Goal: Contribute content

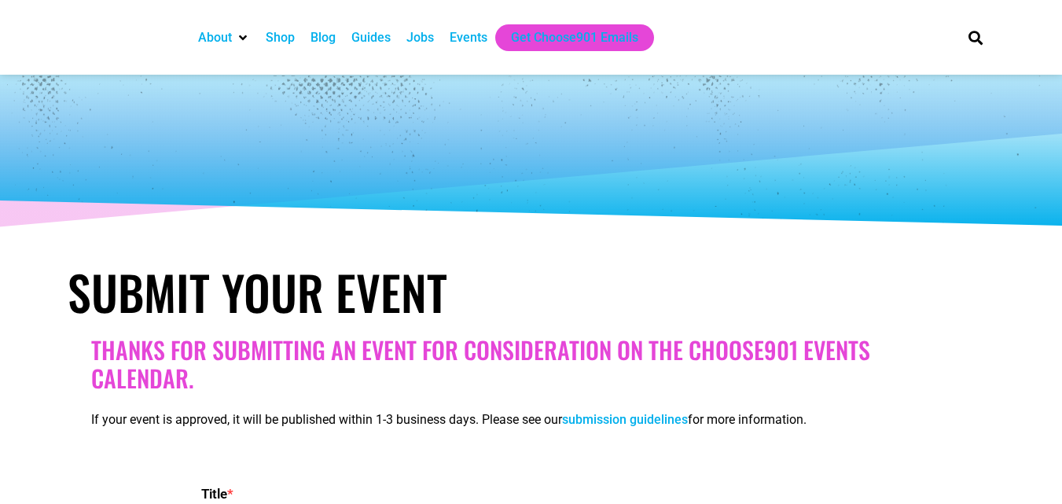
select select
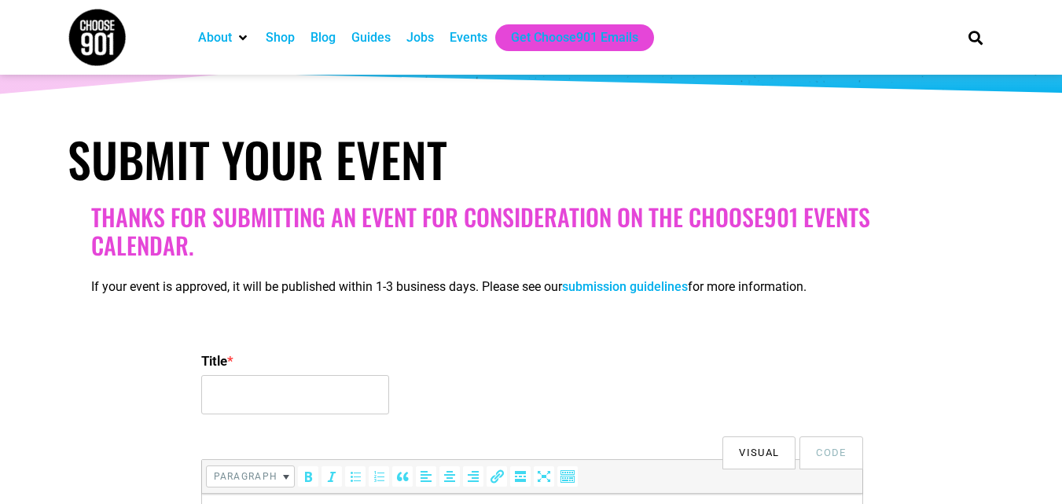
scroll to position [157, 0]
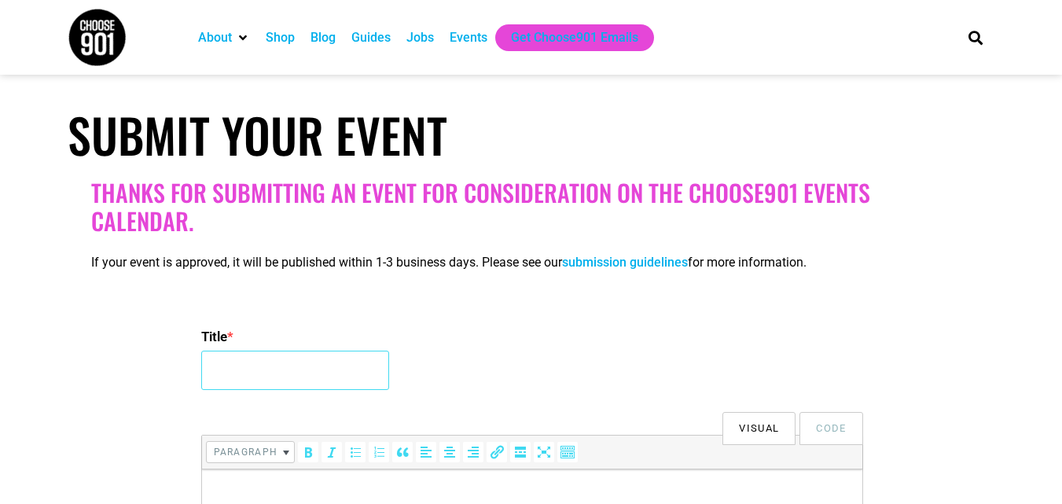
click at [224, 384] on input "Title *" at bounding box center [295, 370] width 188 height 39
type input "2nd International Conference on Applied Science, Engineering and Technology"
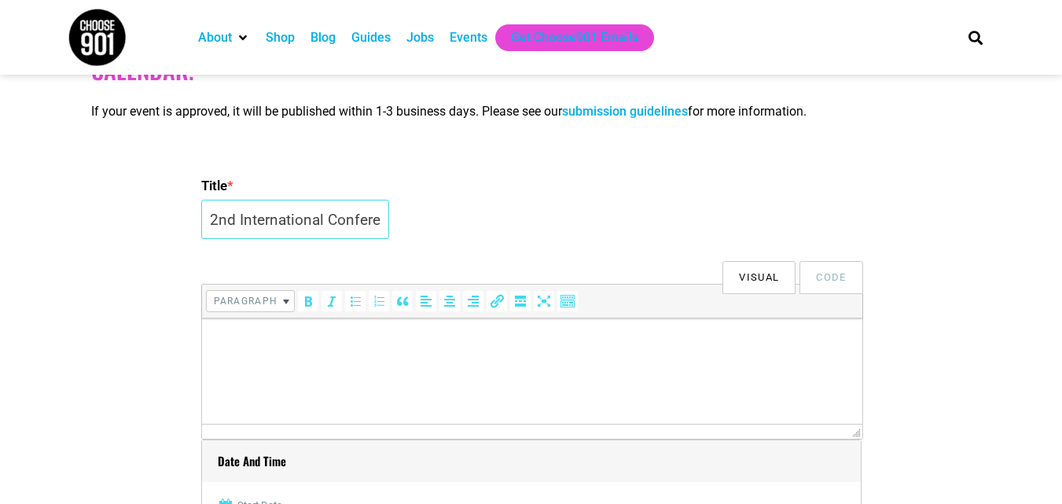
scroll to position [315, 0]
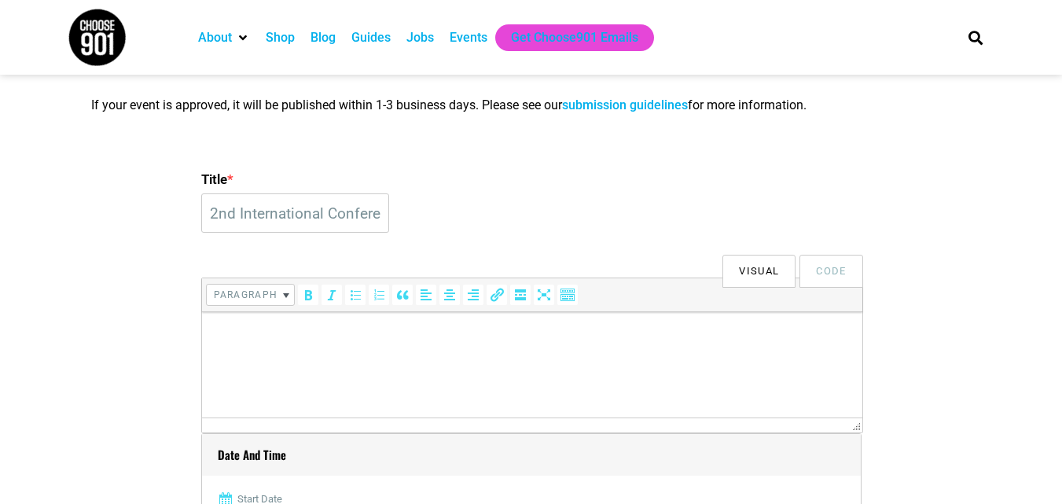
click at [282, 329] on p at bounding box center [531, 334] width 645 height 19
paste body
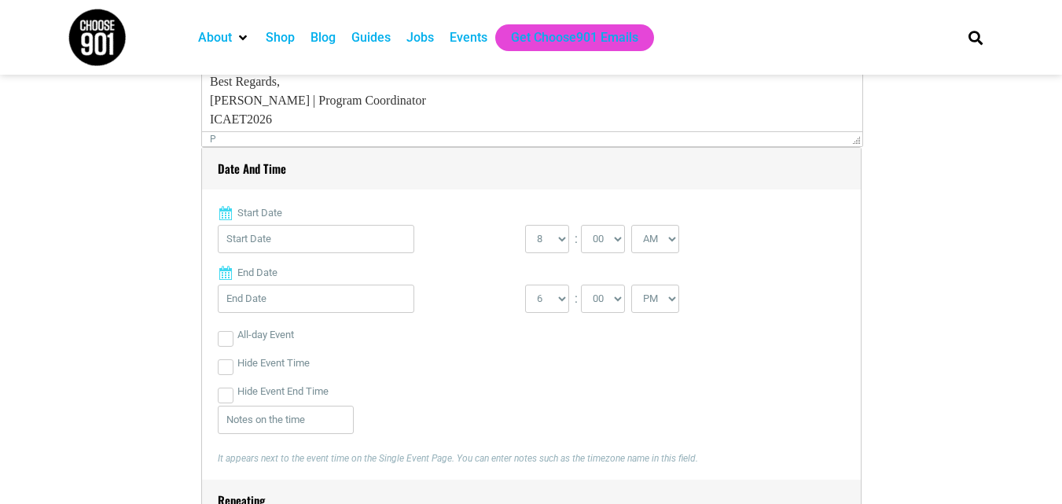
scroll to position [629, 0]
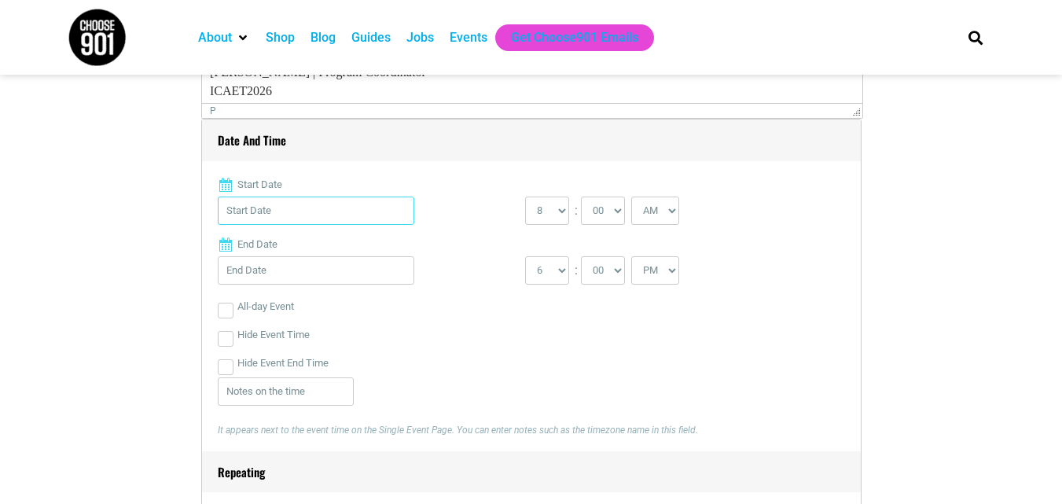
click at [311, 220] on input "Start Date" at bounding box center [316, 211] width 197 height 28
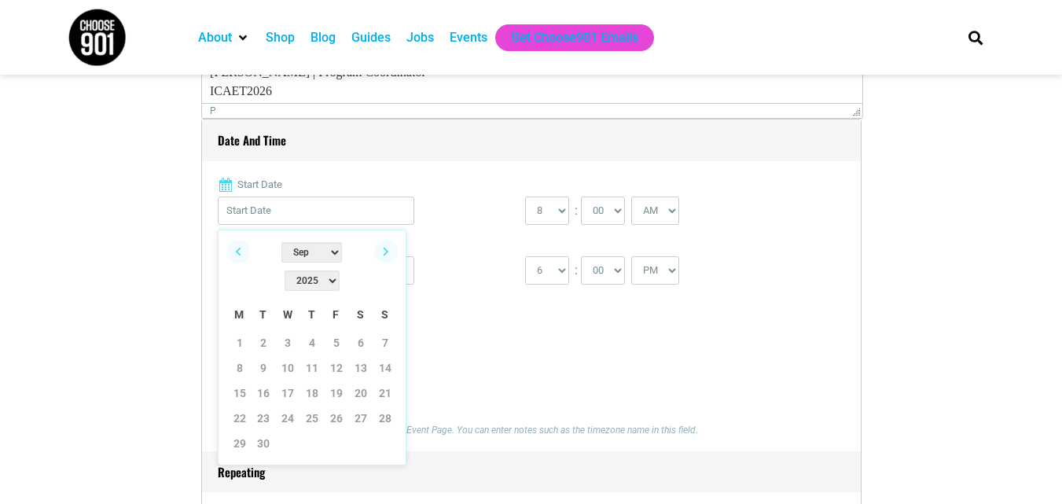
click at [281, 251] on select "Jan Feb Mar Apr May Jun [DATE] Aug Sep Oct Nov Dec" at bounding box center [311, 252] width 61 height 20
click at [338, 270] on select "2022 2023 2024 2025 2026 2027 2028 2029 2030" at bounding box center [312, 280] width 55 height 20
click at [239, 381] on link "15" at bounding box center [240, 393] width 24 height 24
type input "[DATE]"
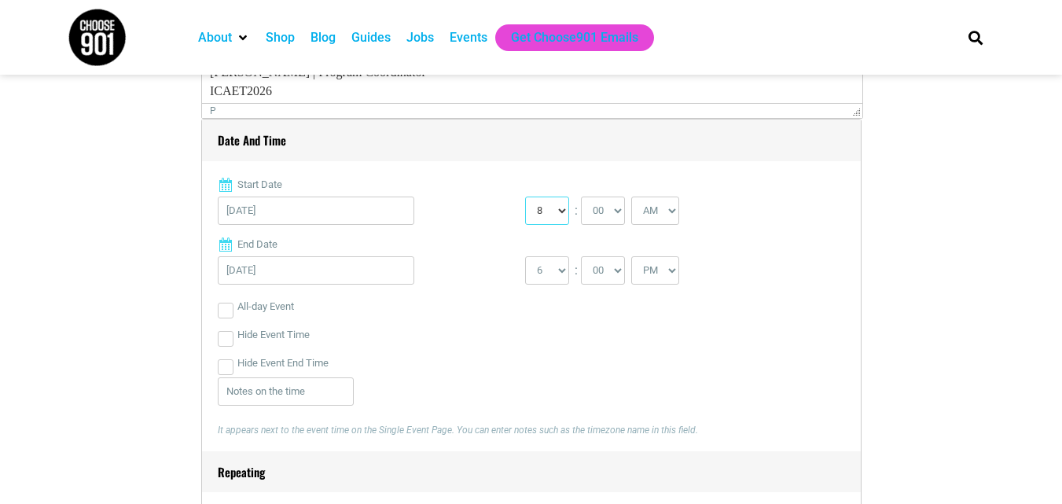
click at [540, 215] on select "0 1 2 3 4 5 6 7 8 9 10 11 12" at bounding box center [547, 211] width 44 height 28
select select "9"
click at [525, 197] on select "0 1 2 3 4 5 6 7 8 9 10 11 12" at bounding box center [547, 211] width 44 height 28
click at [267, 274] on input "[DATE]" at bounding box center [316, 270] width 197 height 28
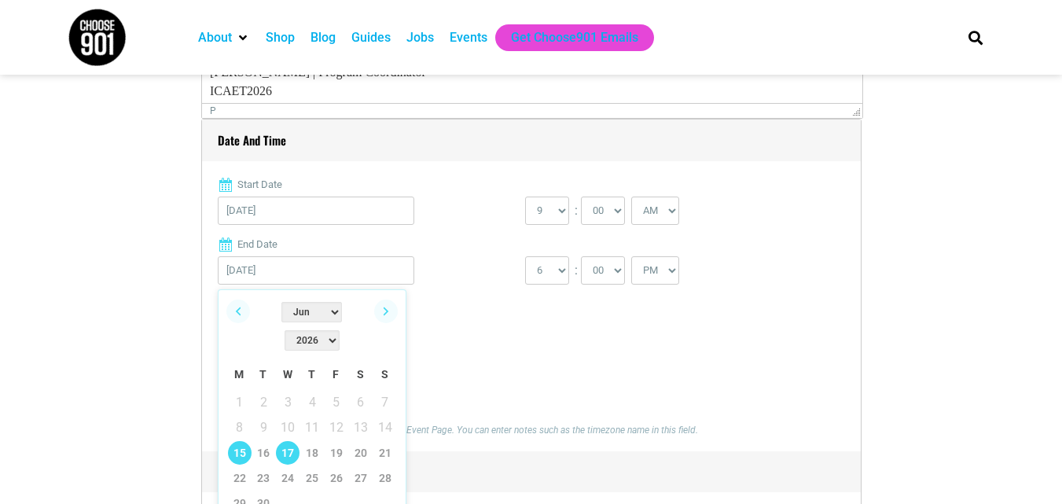
click at [292, 441] on link "17" at bounding box center [288, 453] width 24 height 24
type input "[DATE]"
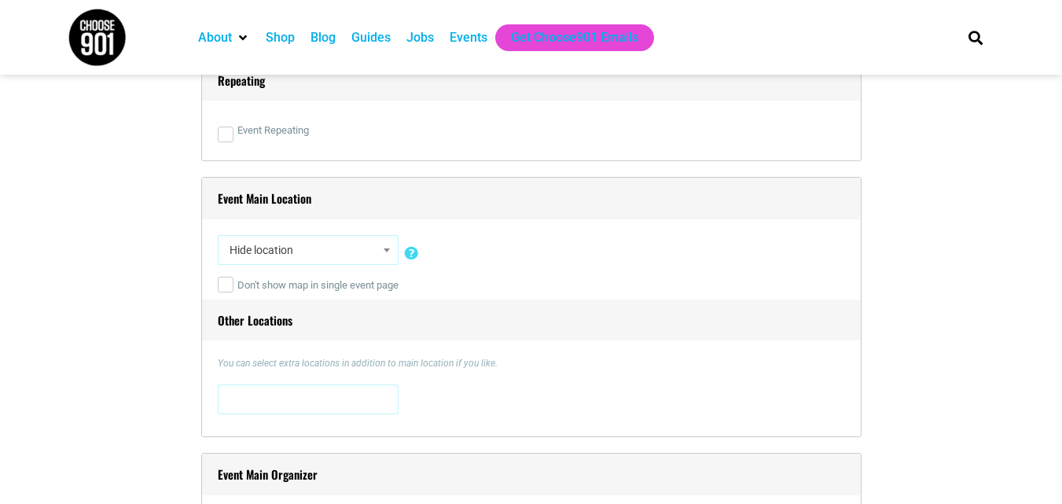
scroll to position [1022, 0]
click at [257, 249] on span "Hide location" at bounding box center [308, 248] width 170 height 28
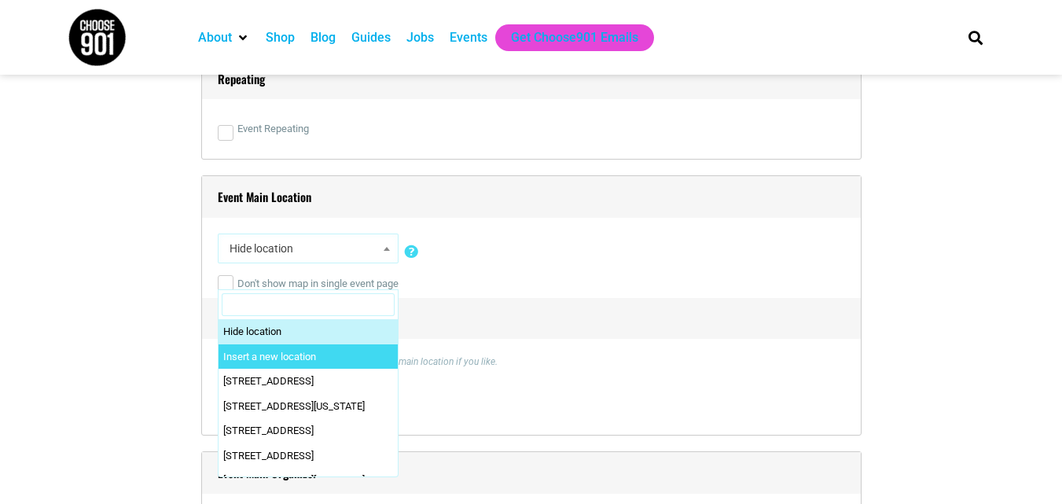
select select "0"
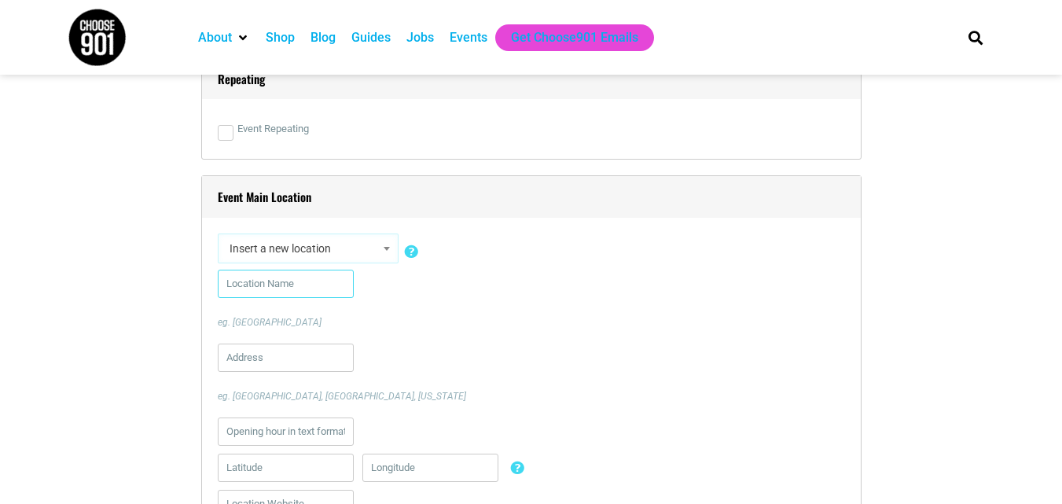
click at [256, 278] on input "text" at bounding box center [286, 284] width 136 height 28
type input "[GEOGRAPHIC_DATA], [GEOGRAPHIC_DATA]"
click at [258, 360] on input "text" at bounding box center [286, 358] width 136 height 28
type input "[GEOGRAPHIC_DATA], [GEOGRAPHIC_DATA]"
type input "[EMAIL_ADDRESS][DOMAIN_NAME]"
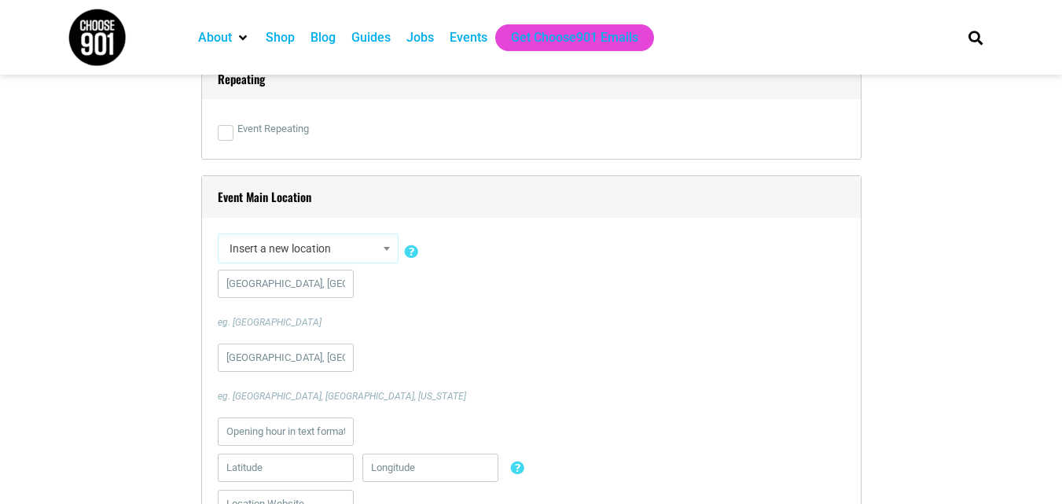
type input "[PERSON_NAME]"
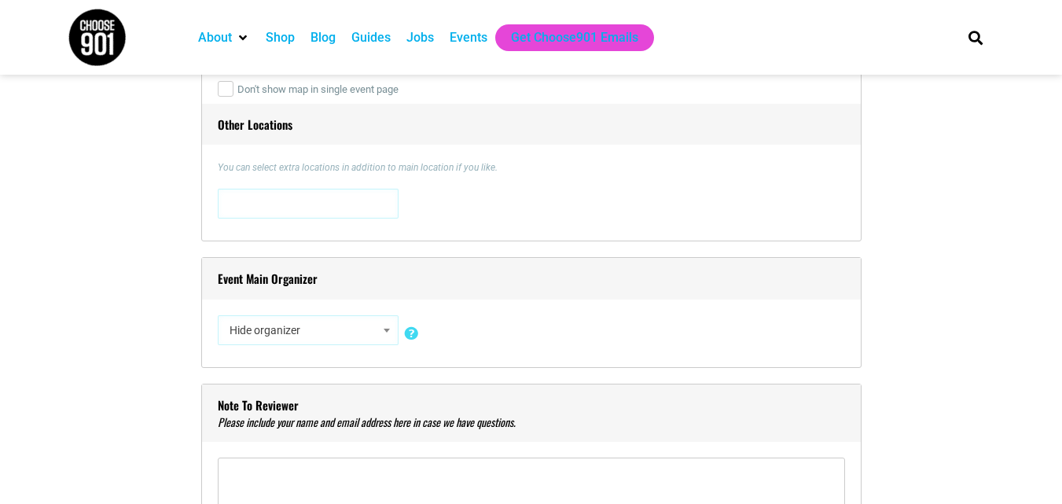
scroll to position [1573, 0]
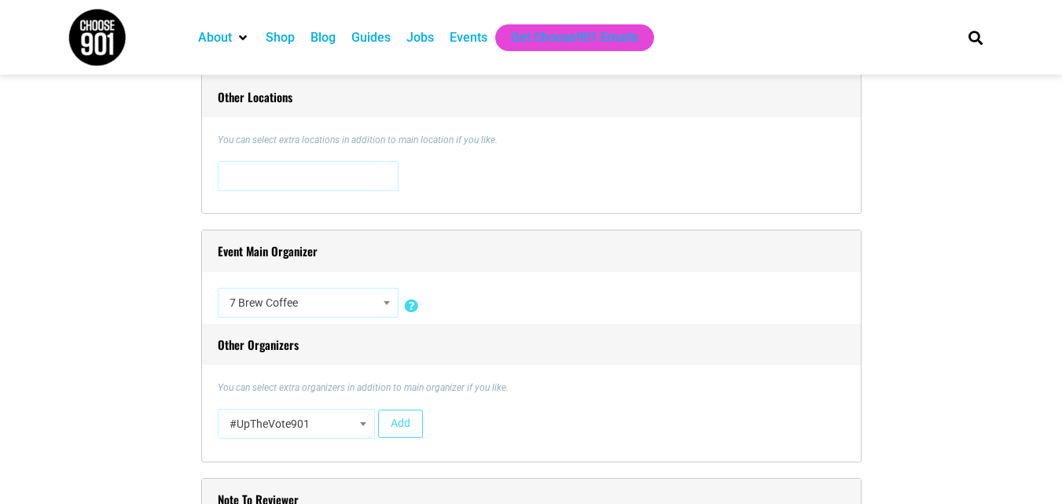
select select "3237"
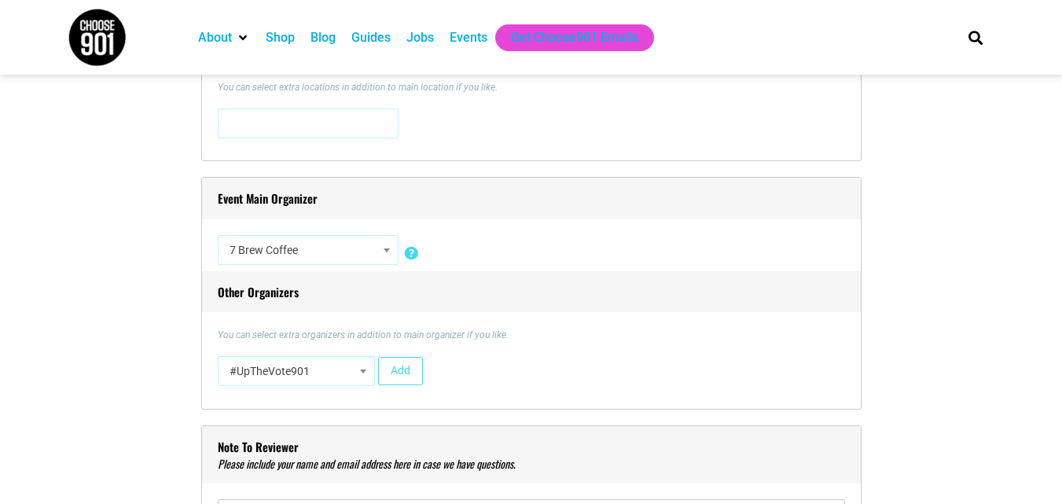
scroll to position [1651, 0]
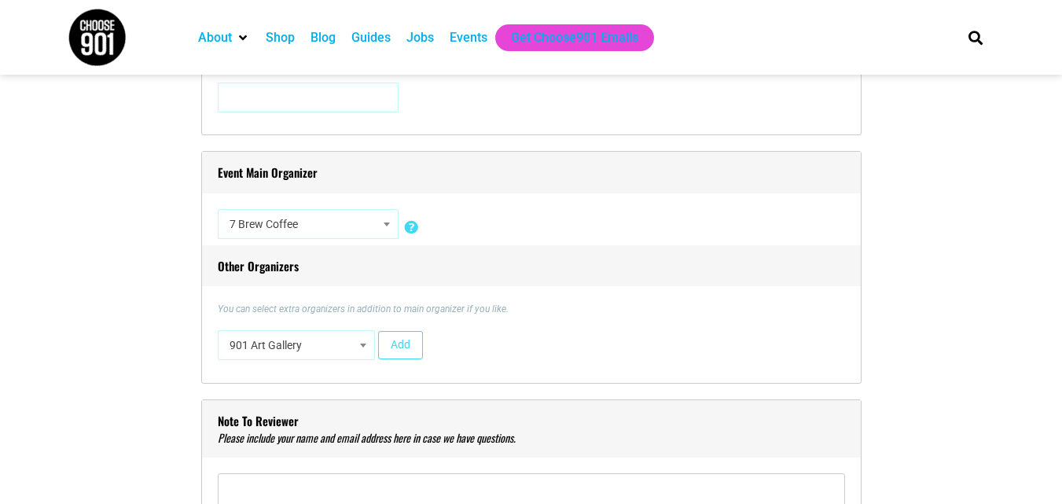
select select "5164"
click at [22, 212] on section "Title * 2nd International Conference on Applied Science, Engineering and Techno…" at bounding box center [531, 507] width 1062 height 3436
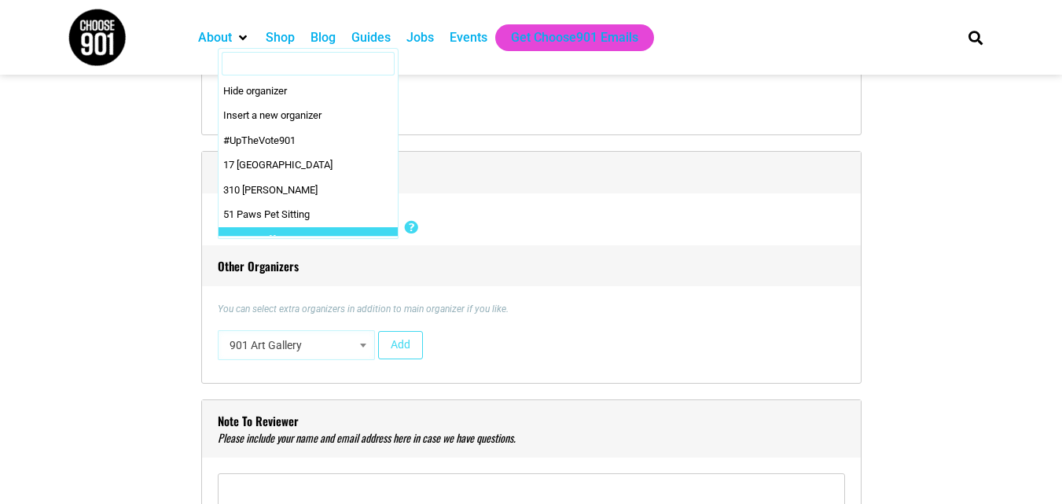
scroll to position [124, 0]
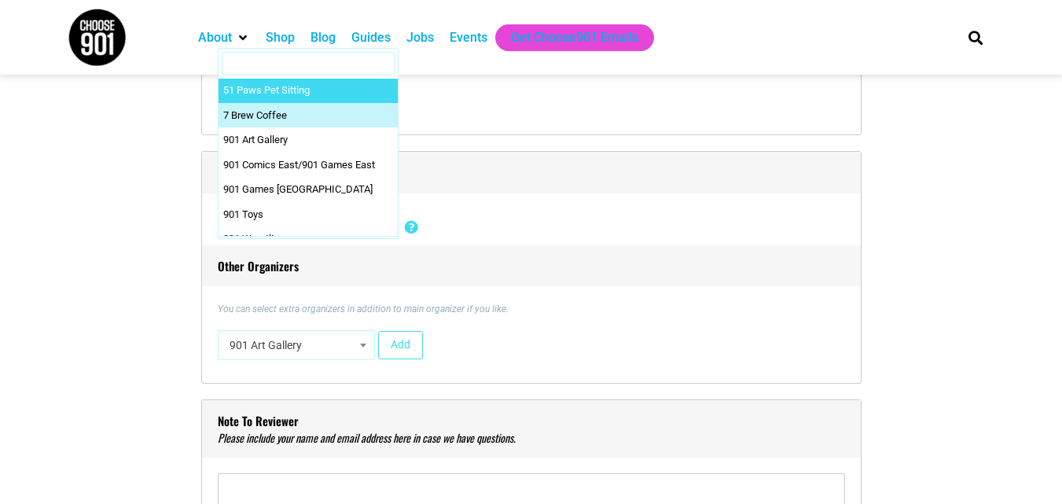
click at [251, 64] on input "Search" at bounding box center [308, 64] width 173 height 24
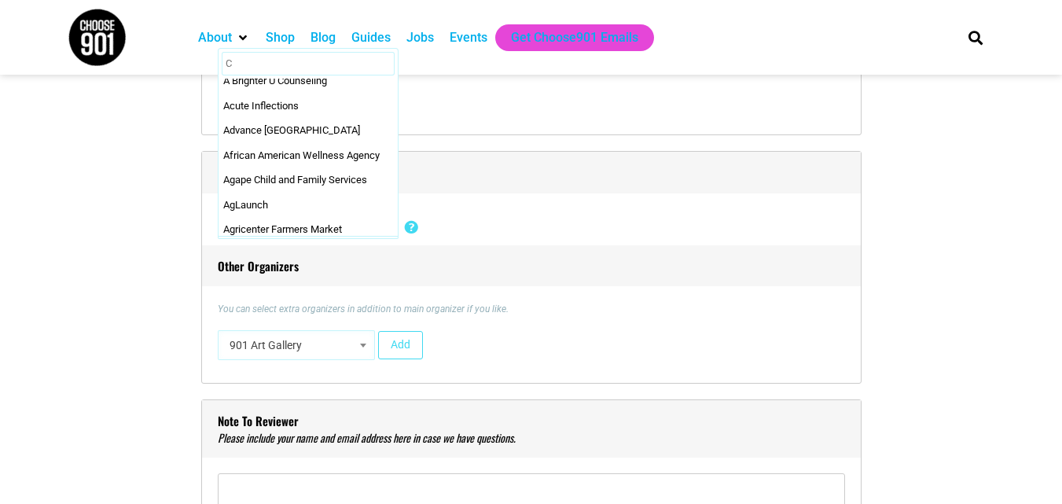
scroll to position [0, 0]
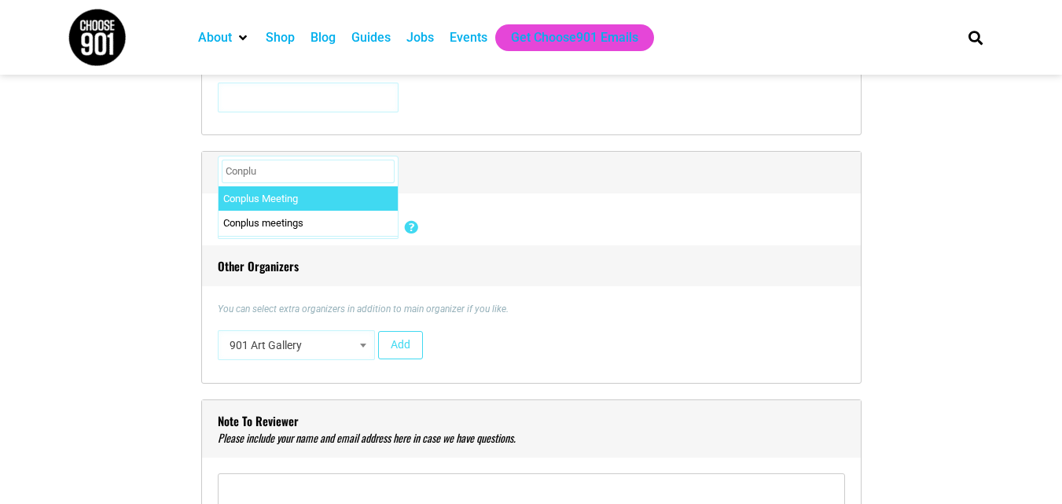
type input "Conplu"
select select "4686"
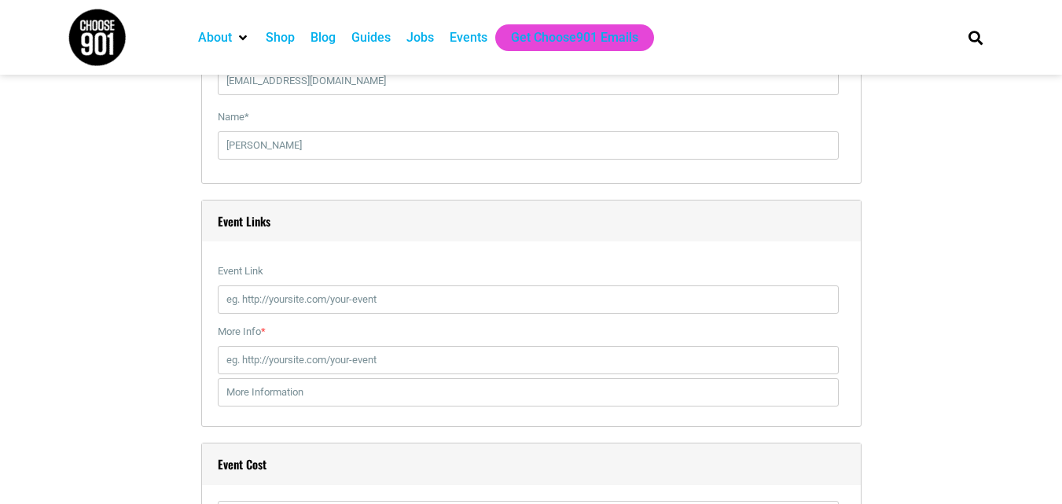
scroll to position [2280, 0]
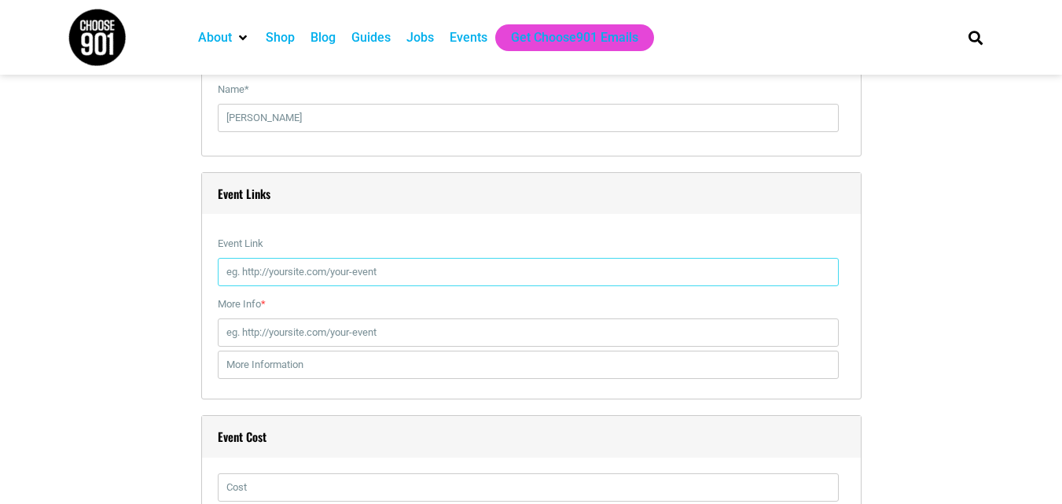
click at [302, 277] on input "Event Link" at bounding box center [528, 272] width 621 height 28
type input "[URL][DOMAIN_NAME]"
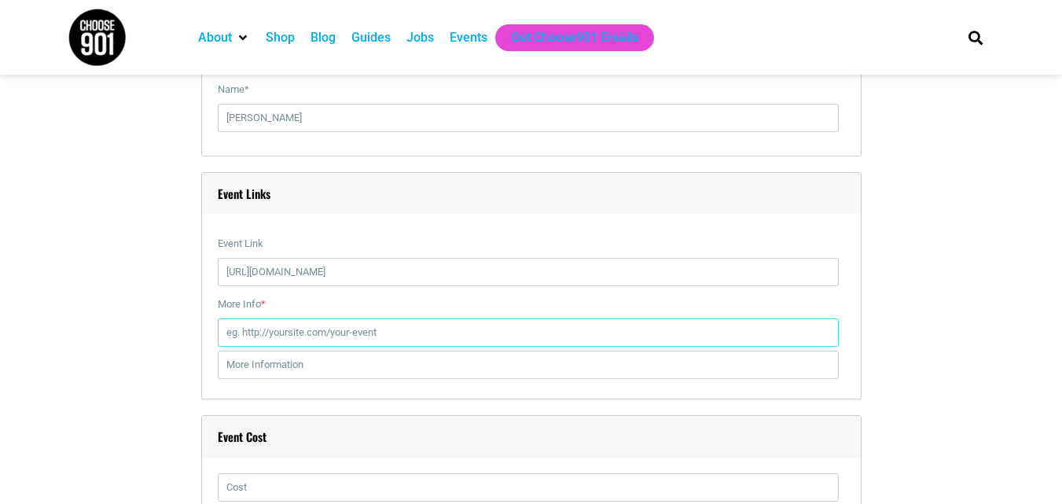
click at [278, 329] on input "More Info *" at bounding box center [528, 332] width 621 height 28
click at [270, 340] on input "More Info *" at bounding box center [528, 332] width 621 height 28
click at [259, 362] on input "text" at bounding box center [528, 365] width 621 height 28
click at [241, 329] on input "More Info *" at bounding box center [528, 332] width 621 height 28
type input "[URL][DOMAIN_NAME]"
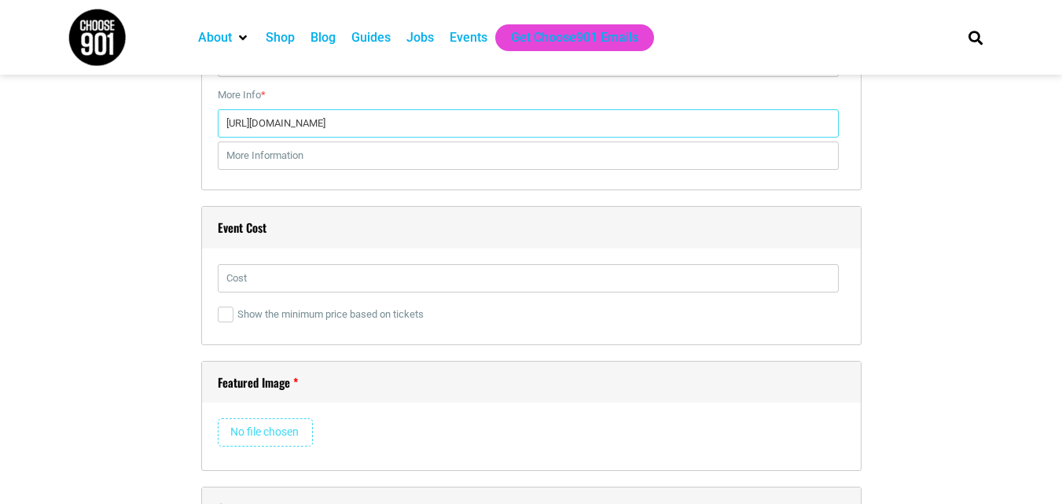
scroll to position [2516, 0]
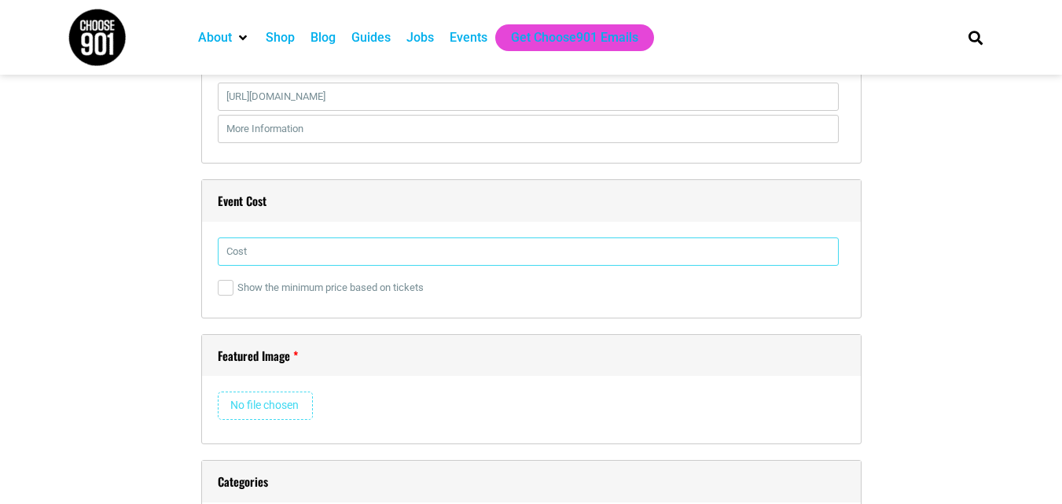
click at [270, 253] on input "text" at bounding box center [528, 251] width 621 height 28
type input "299"
click at [224, 290] on input "Show the minimum price based on tickets" at bounding box center [226, 288] width 16 height 16
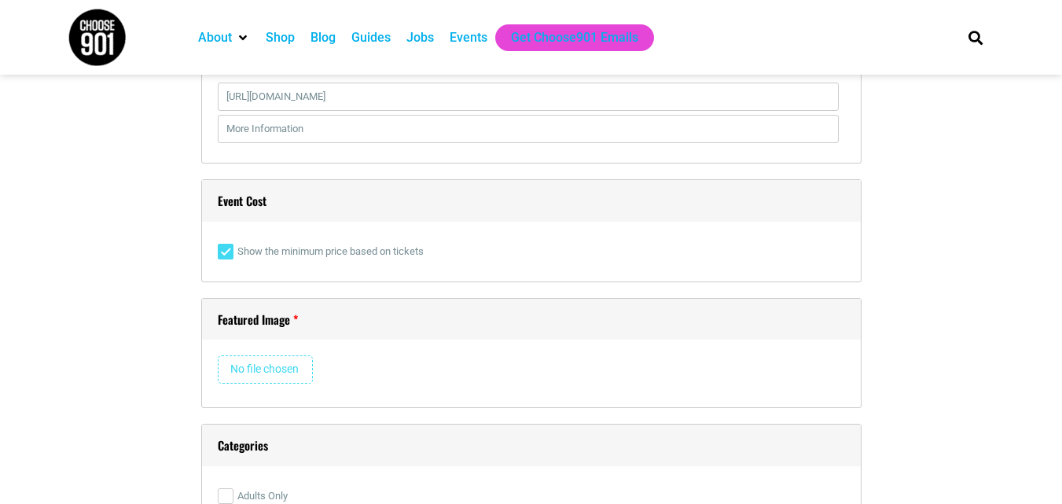
click at [226, 259] on input "Show the minimum price based on tickets" at bounding box center [226, 252] width 16 height 16
checkbox input "false"
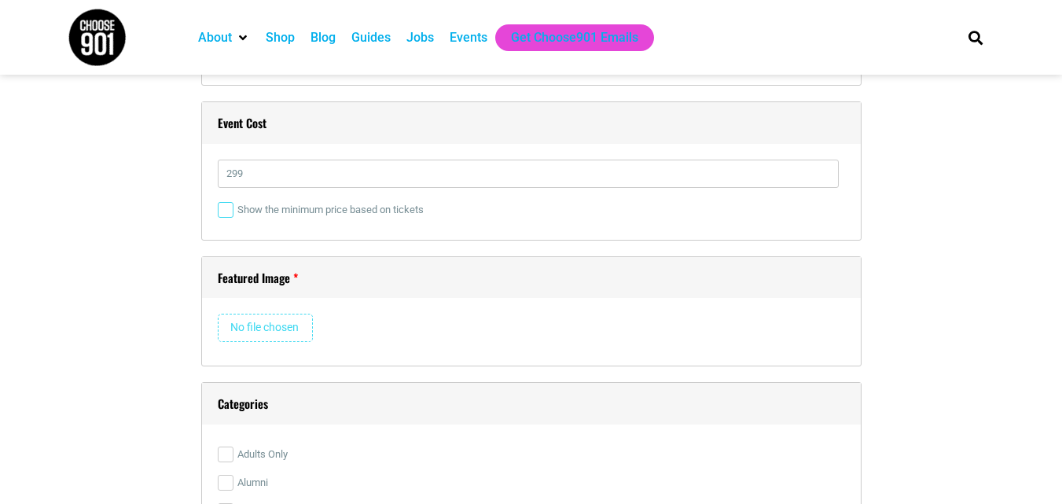
scroll to position [2595, 0]
click at [260, 324] on input "file" at bounding box center [265, 327] width 95 height 28
type input "C:\fakepath\kb.jpg"
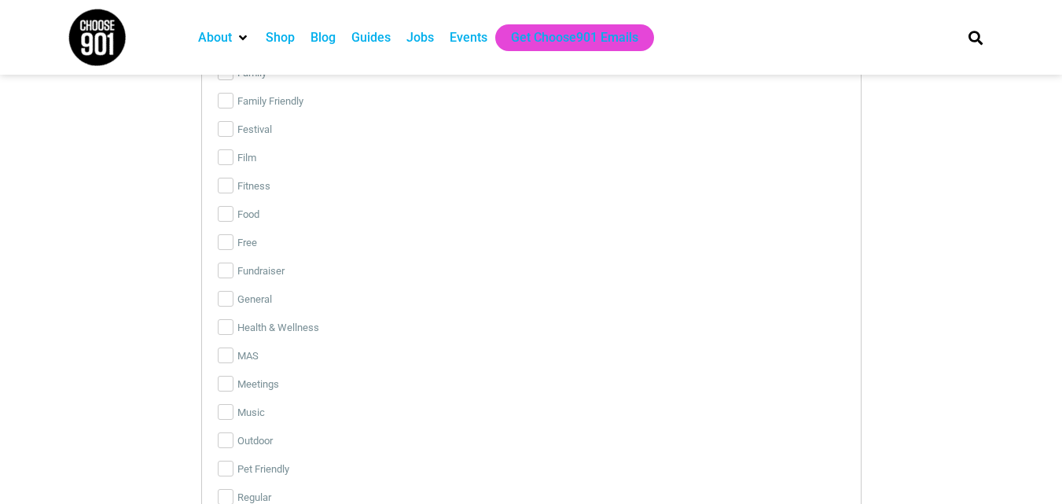
scroll to position [3503, 0]
click at [226, 358] on input "Meetings" at bounding box center [226, 356] width 16 height 16
checkbox input "true"
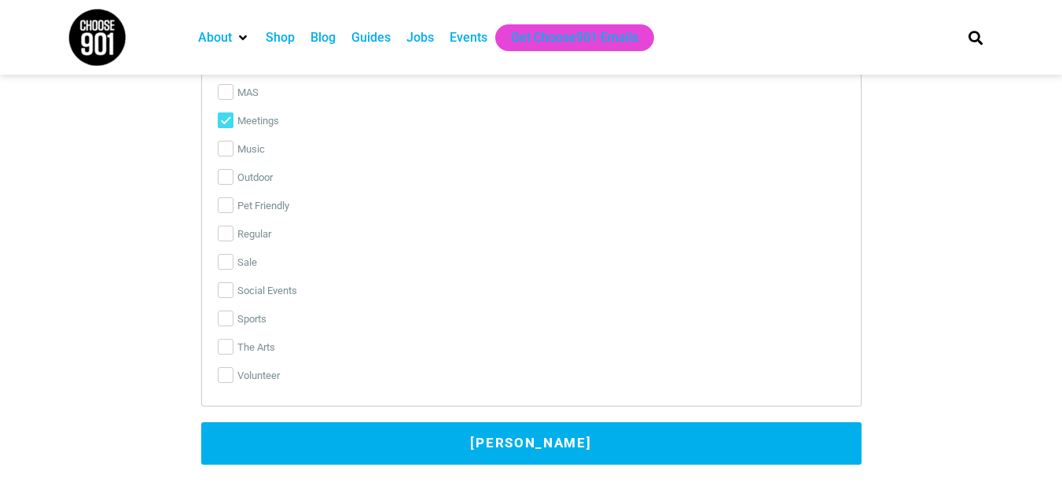
scroll to position [3817, 0]
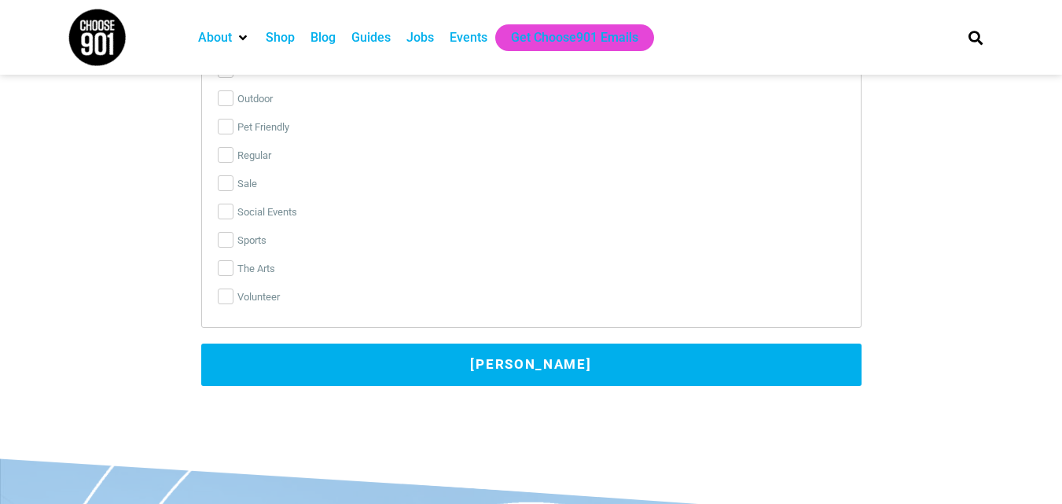
click at [440, 366] on button "[PERSON_NAME]" at bounding box center [531, 365] width 660 height 42
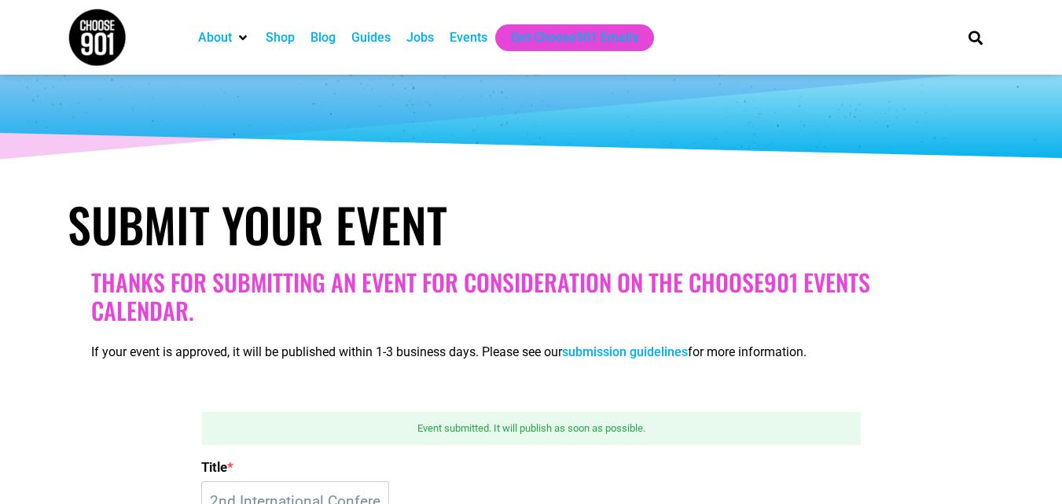
scroll to position [9, 0]
